Goal: Transaction & Acquisition: Subscribe to service/newsletter

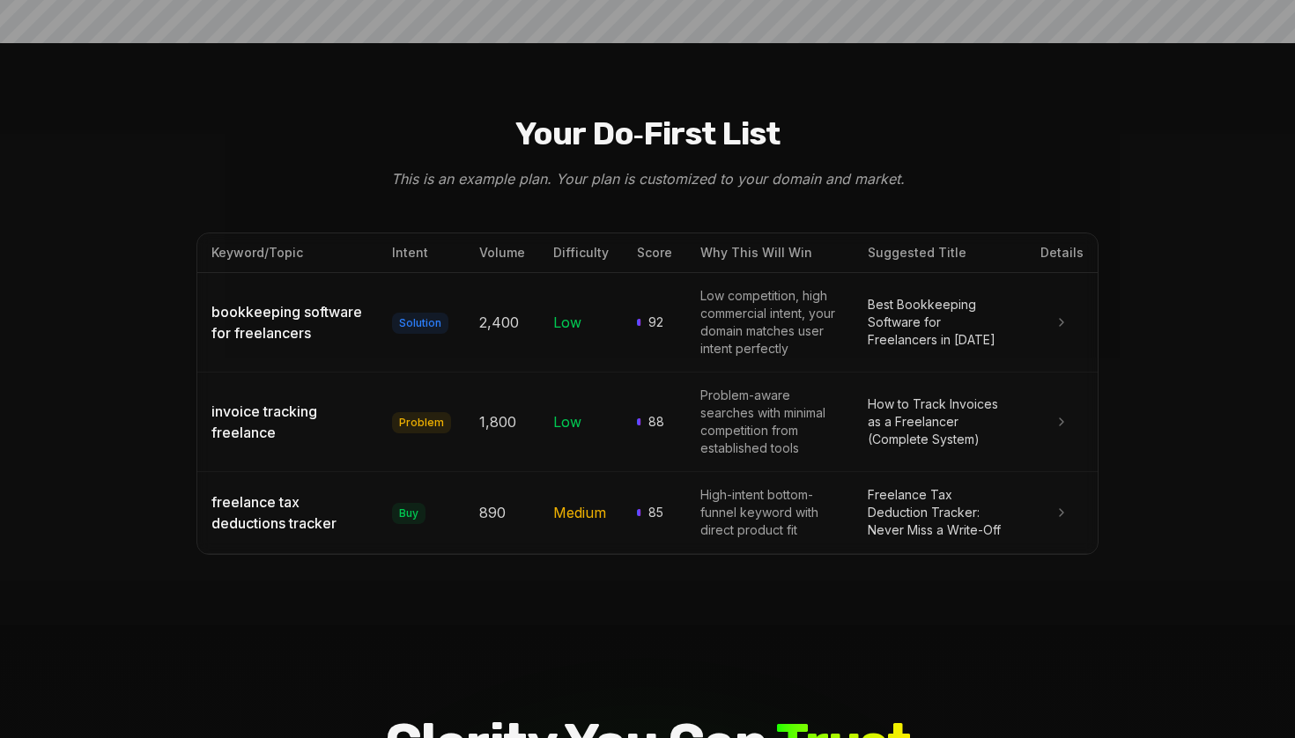
scroll to position [1881, 0]
click at [302, 301] on div "bookkeeping software for freelancers" at bounding box center [287, 322] width 152 height 42
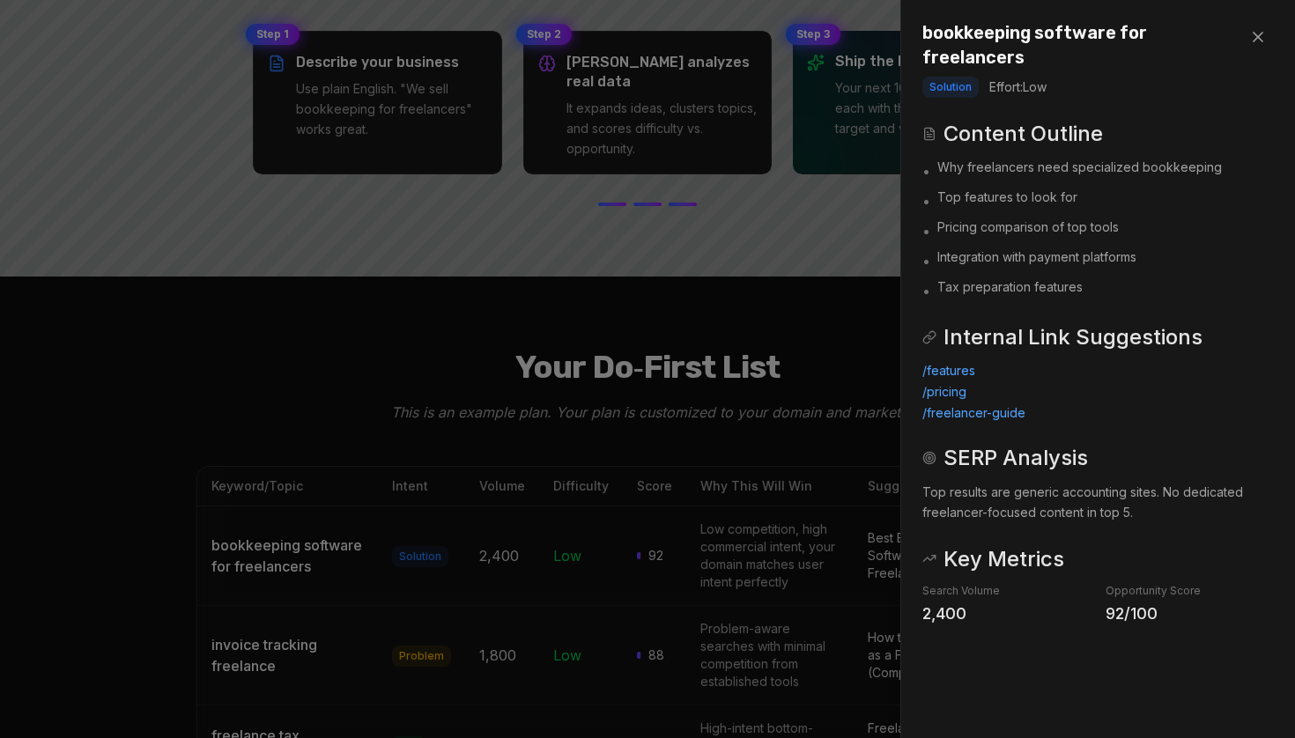
scroll to position [1872, 0]
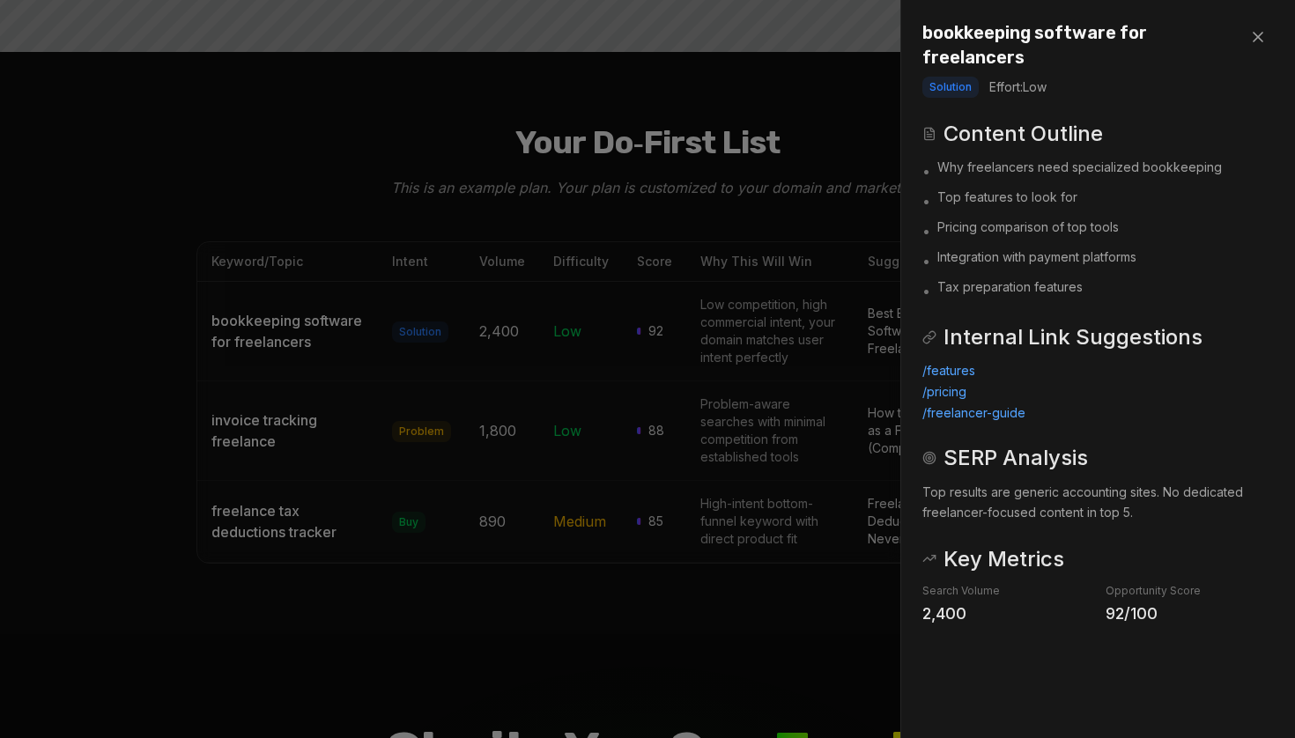
click at [1261, 37] on icon at bounding box center [1258, 37] width 18 height 18
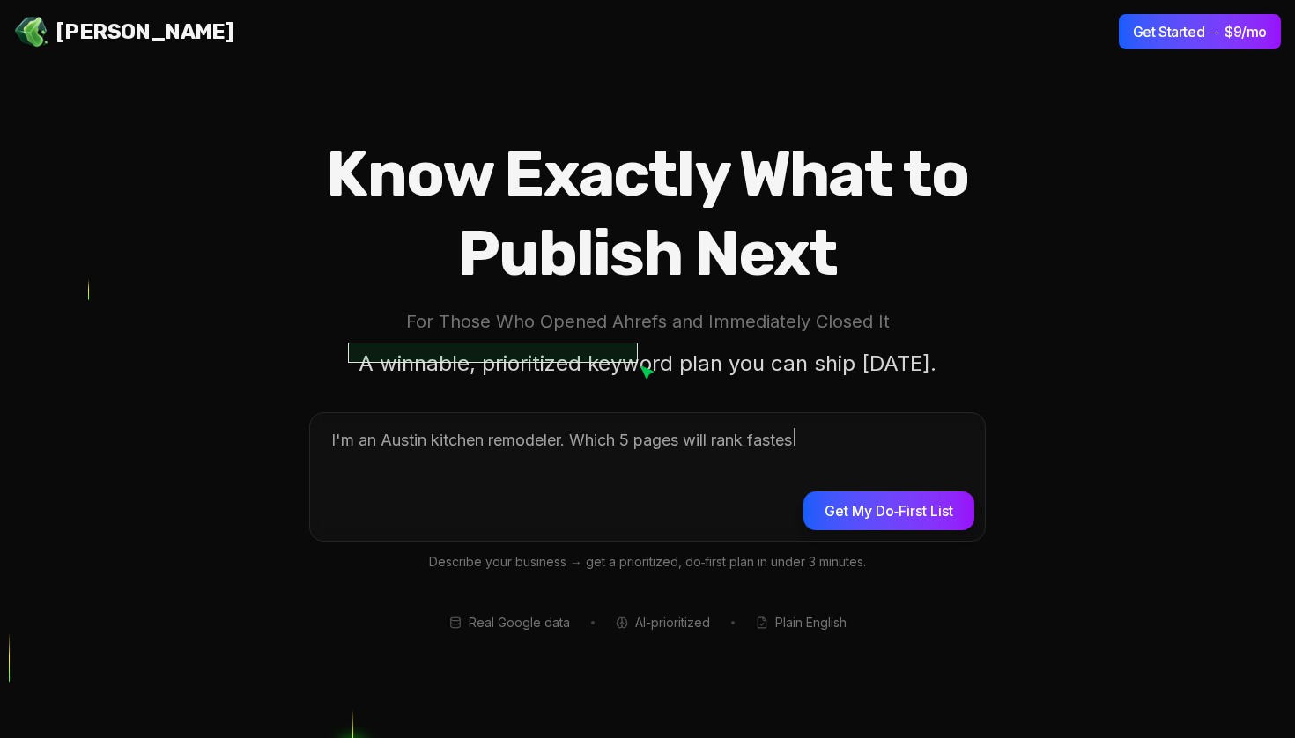
scroll to position [0, 0]
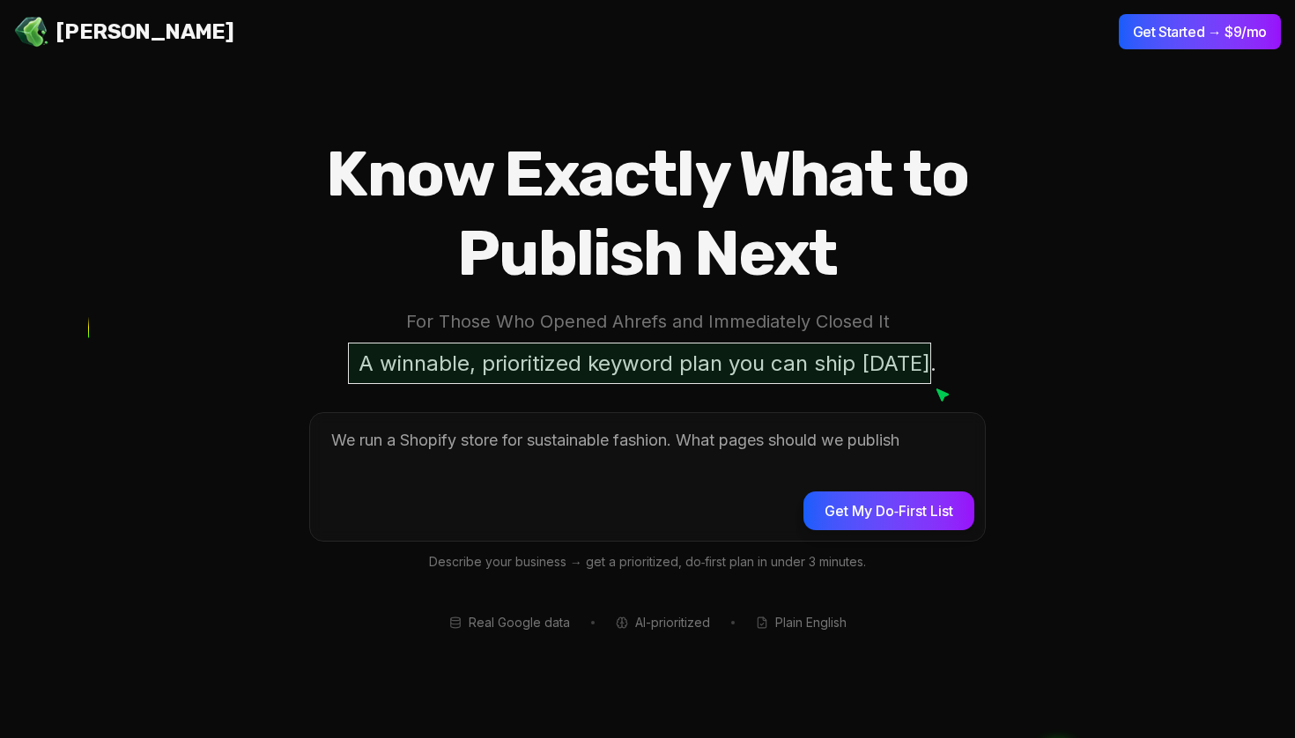
click at [531, 630] on span "Real Google data" at bounding box center [519, 623] width 101 height 18
click at [628, 632] on section "Know Exactly What to Publish Next For Those Who Opened Ahrefs and Immediately C…" at bounding box center [647, 369] width 1295 height 738
click at [669, 625] on span "AI-prioritized" at bounding box center [672, 623] width 75 height 18
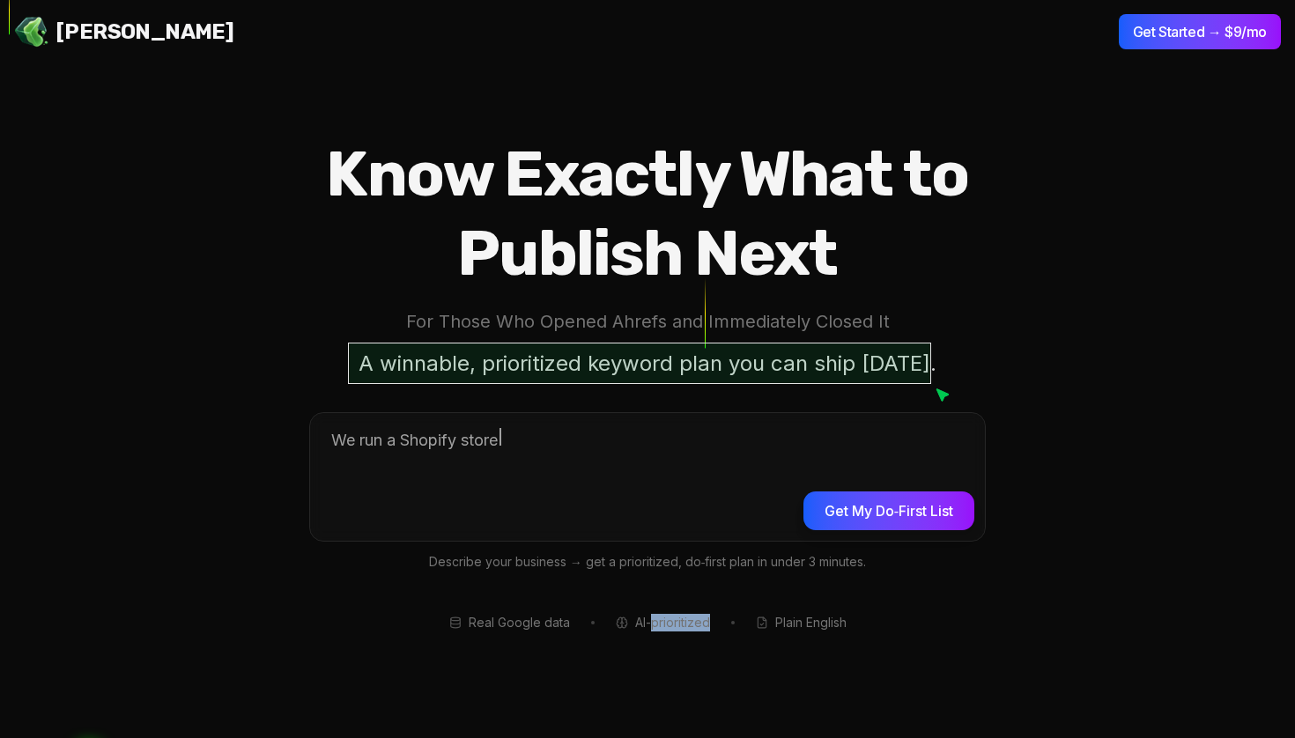
click at [669, 625] on span "AI-prioritized" at bounding box center [672, 623] width 75 height 18
click at [713, 642] on section "Know Exactly What to Publish Next For Those Who Opened Ahrefs and Immediately C…" at bounding box center [647, 369] width 1295 height 738
click at [811, 616] on span "Plain English" at bounding box center [810, 623] width 71 height 18
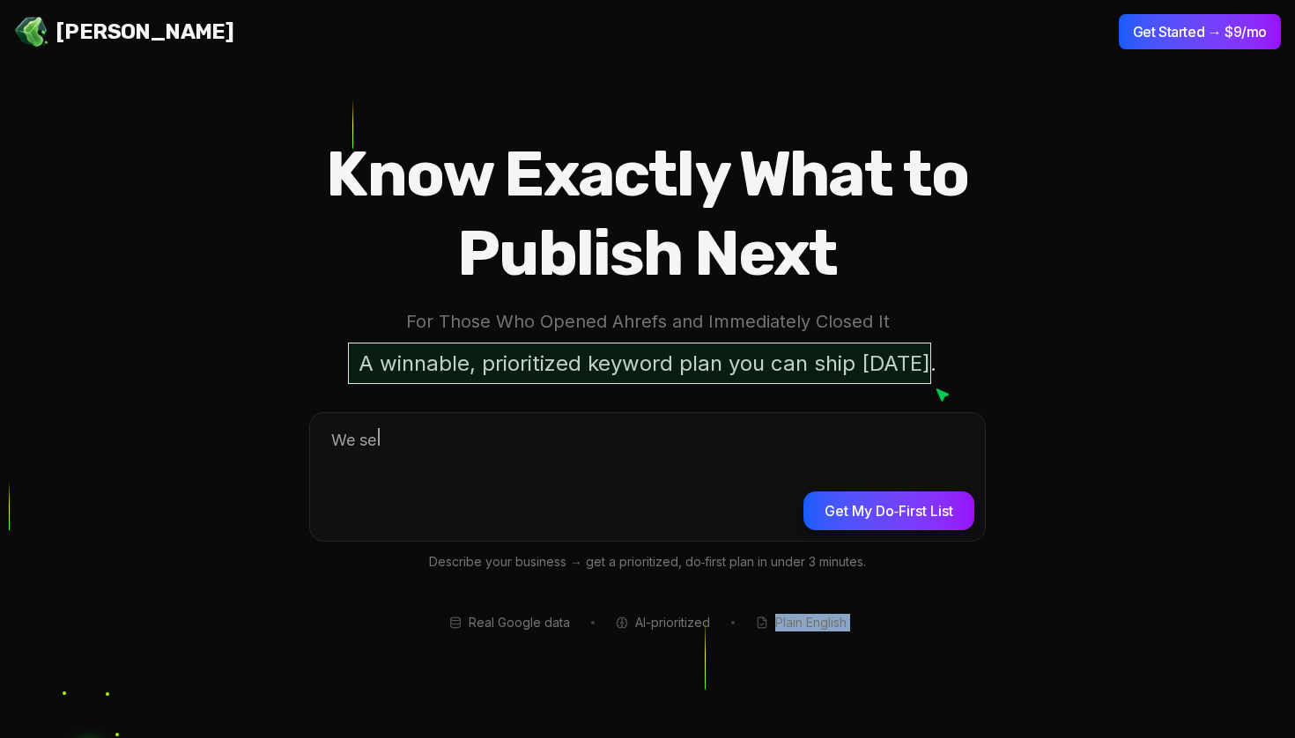
click at [811, 616] on span "Plain English" at bounding box center [810, 623] width 71 height 18
click at [913, 615] on div "Real Google data AI-prioritized Plain English" at bounding box center [647, 623] width 789 height 18
click at [1134, 505] on section "Know Exactly What to Publish Next For Those Who Opened Ahrefs and Immediately C…" at bounding box center [647, 369] width 1295 height 738
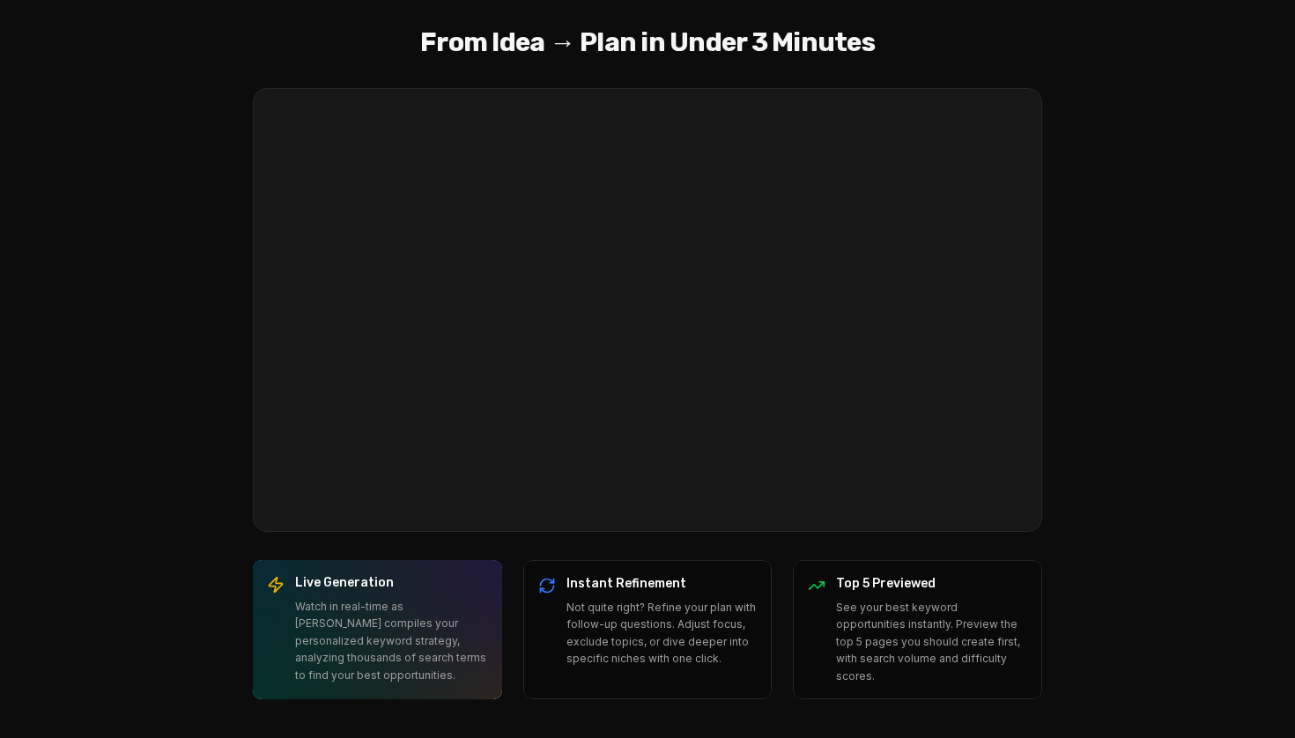
scroll to position [904, 0]
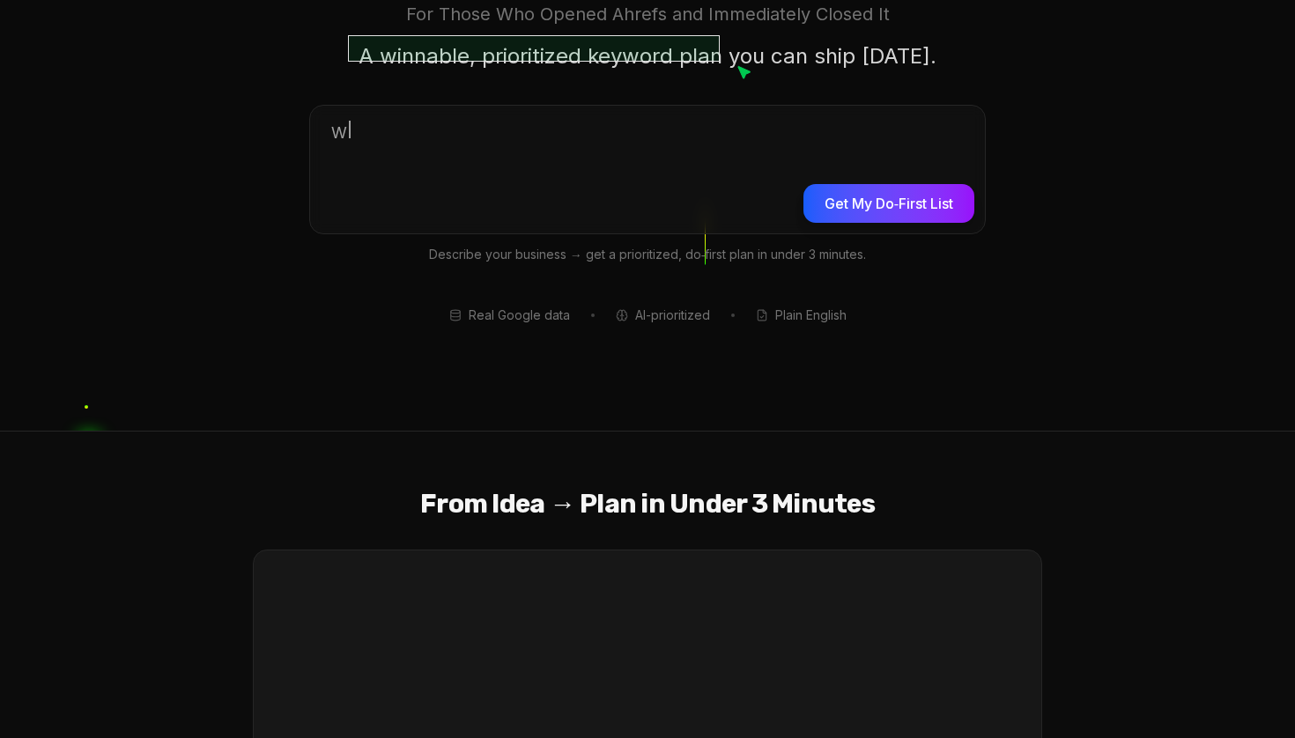
scroll to position [260, 0]
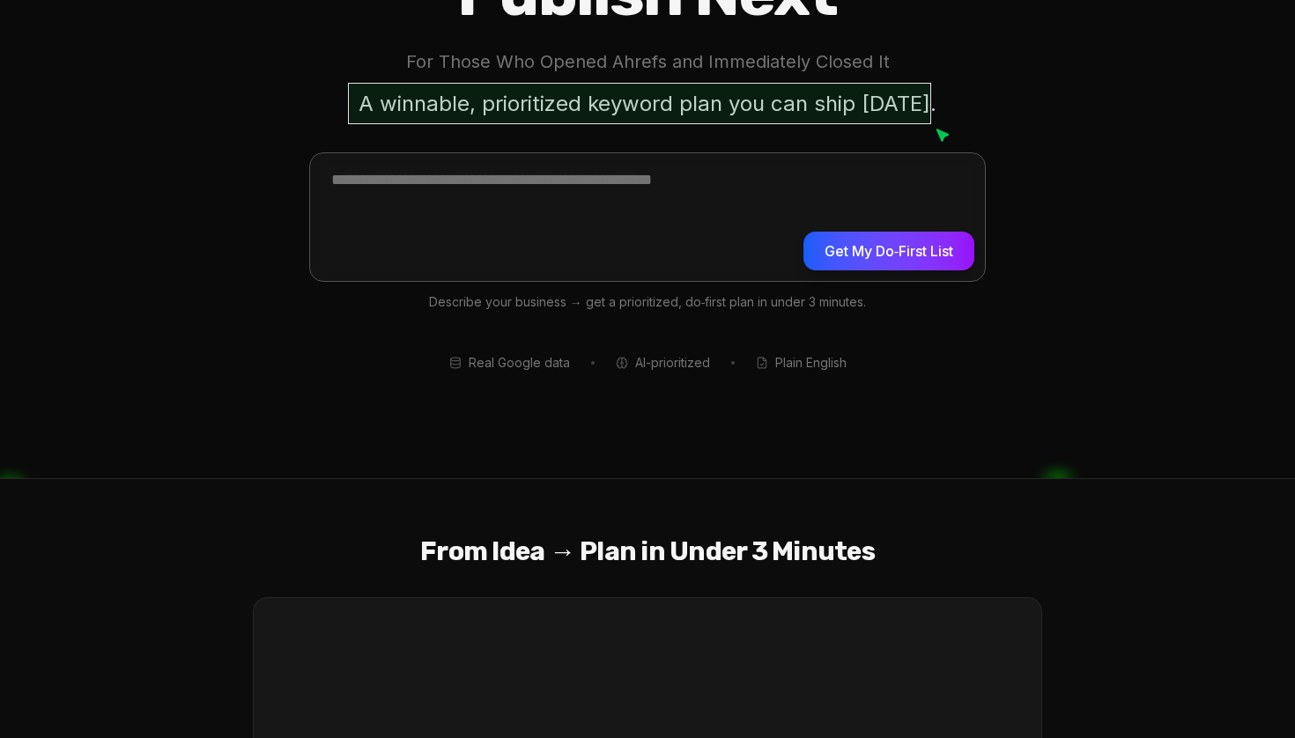
click at [555, 181] on textarea at bounding box center [647, 214] width 675 height 122
click at [914, 251] on button "Get My Do‑First List" at bounding box center [888, 251] width 171 height 39
